Goal: Information Seeking & Learning: Learn about a topic

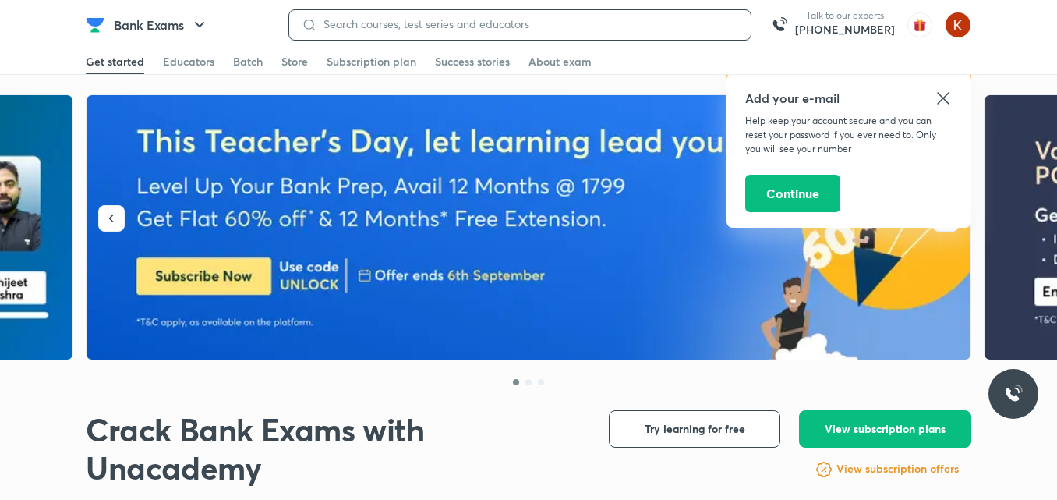
click at [373, 30] on input at bounding box center [527, 24] width 421 height 12
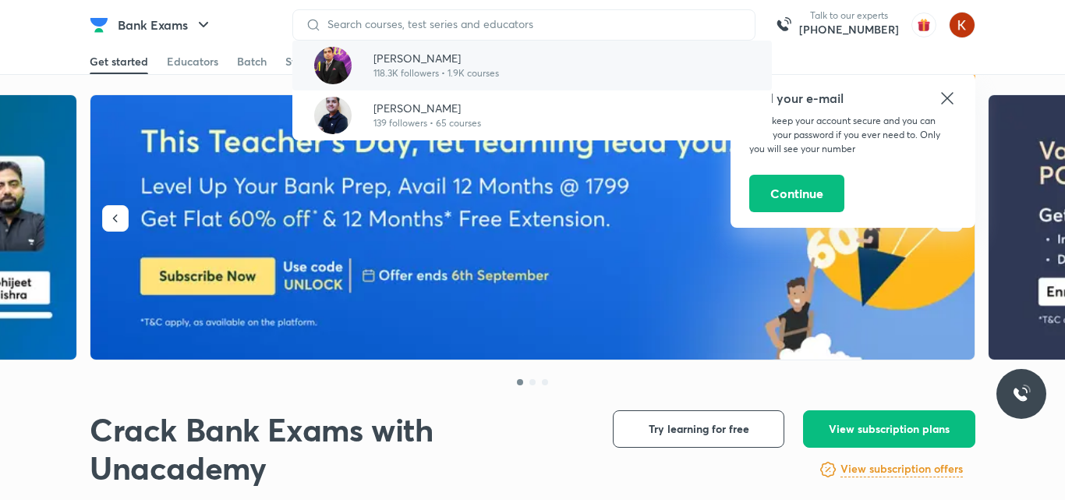
click at [447, 68] on p "118.3K followers • 1.9K courses" at bounding box center [435, 73] width 125 height 14
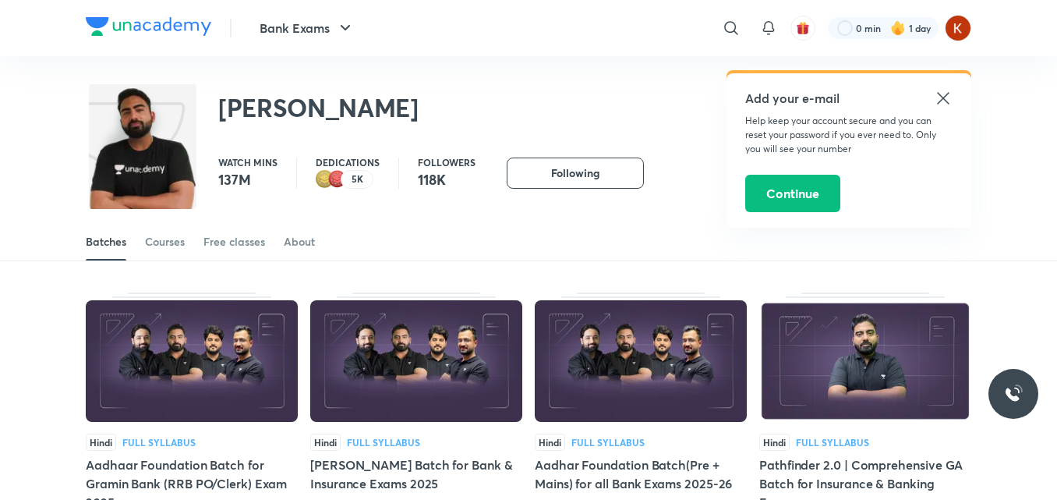
click at [946, 93] on icon at bounding box center [943, 98] width 19 height 19
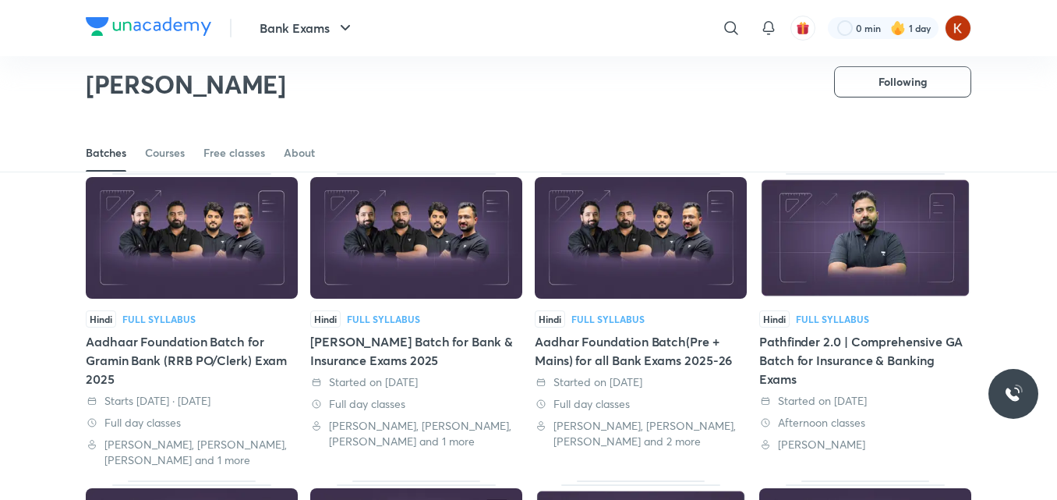
scroll to position [68, 0]
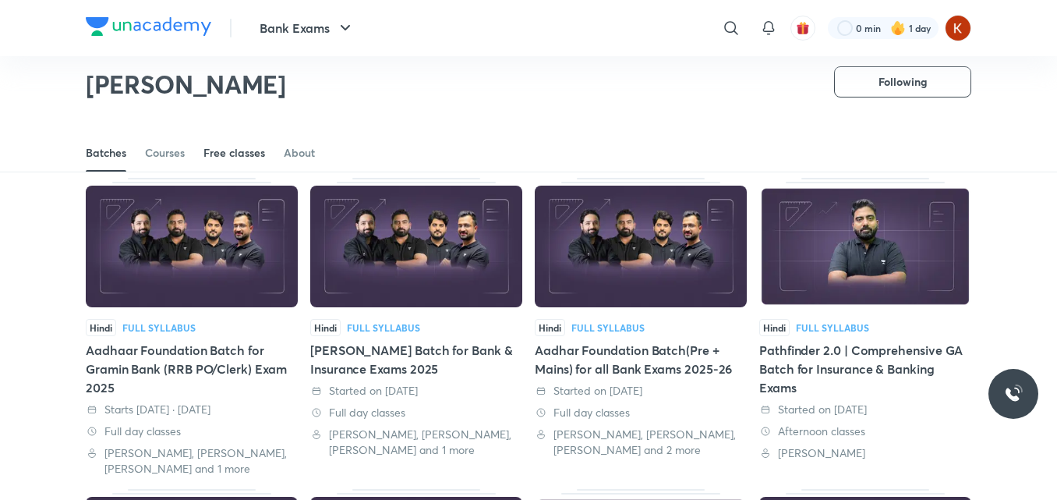
click at [221, 153] on div "Free classes" at bounding box center [234, 153] width 62 height 16
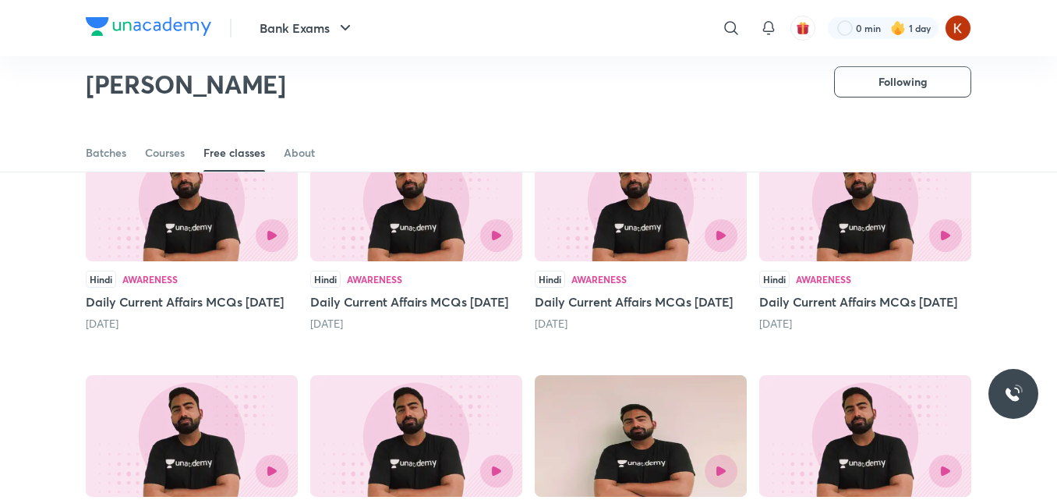
scroll to position [143, 0]
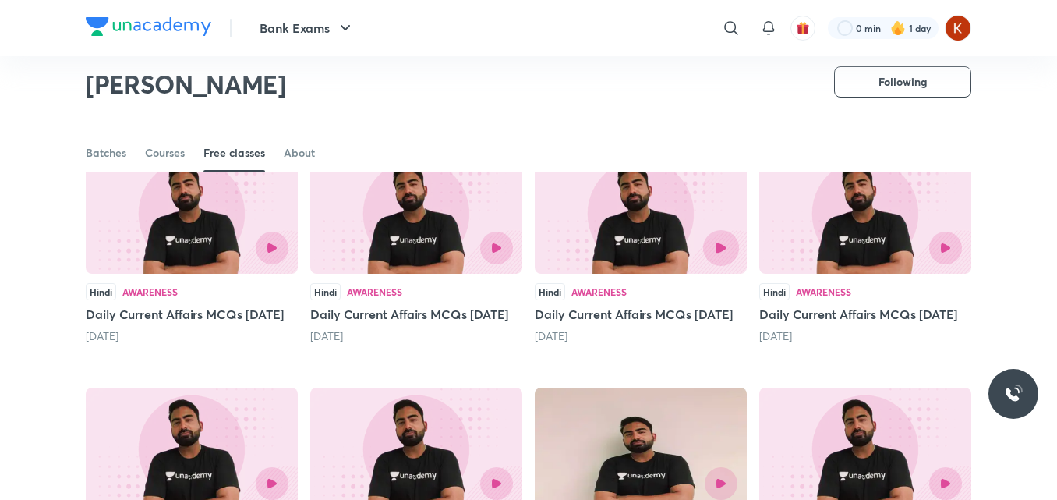
click at [726, 242] on button "button" at bounding box center [721, 248] width 36 height 36
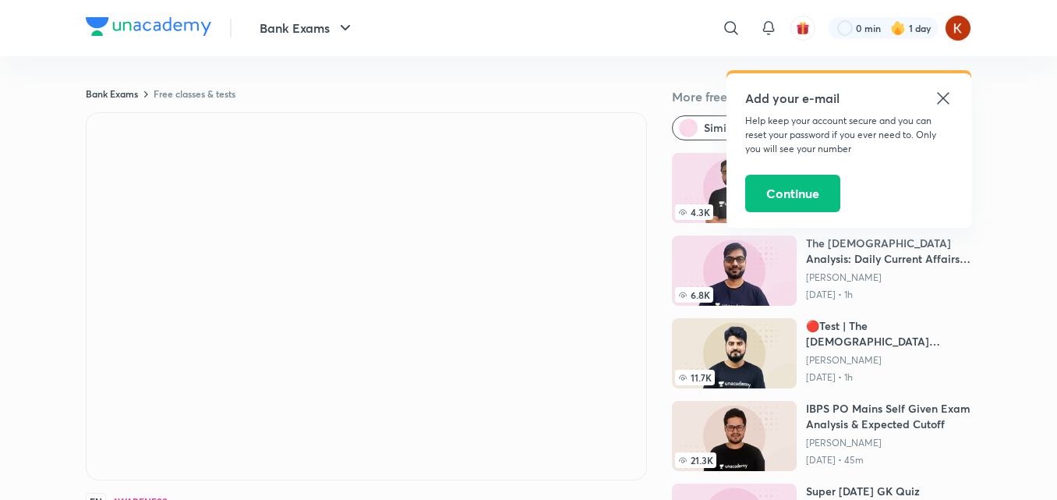
click at [944, 96] on icon at bounding box center [943, 98] width 19 height 19
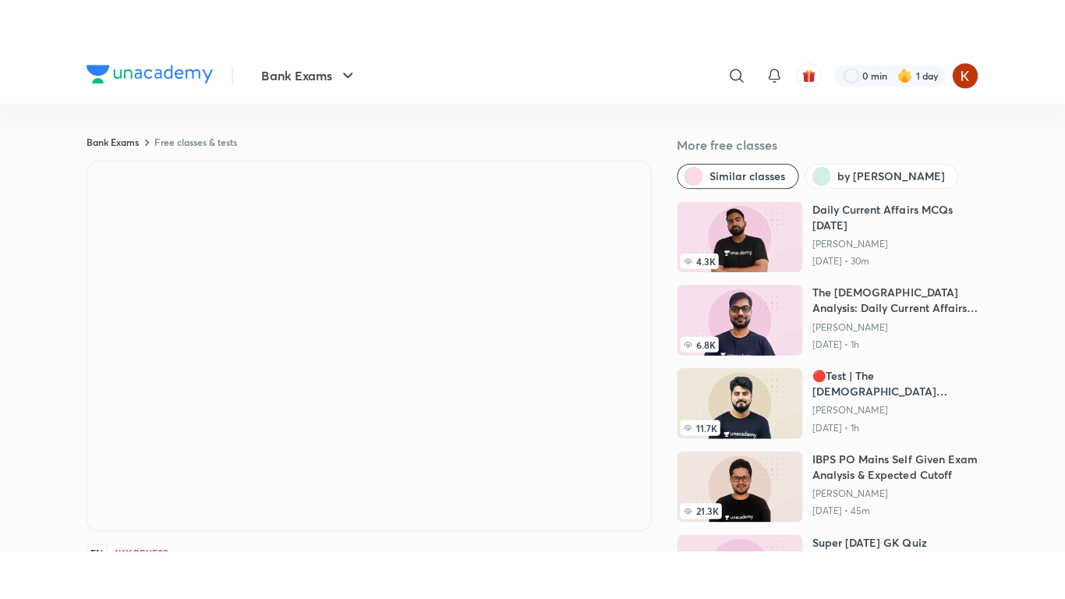
scroll to position [234, 0]
